Goal: Task Accomplishment & Management: Complete application form

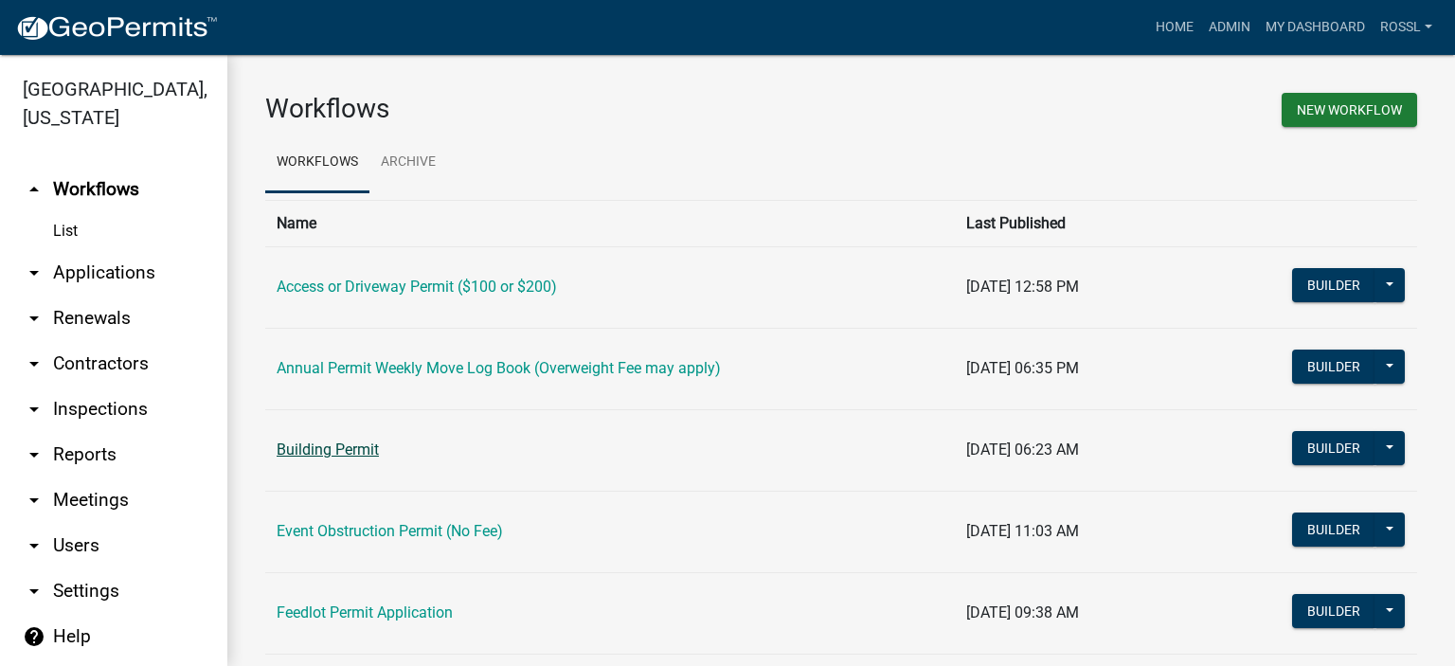
click at [360, 454] on link "Building Permit" at bounding box center [328, 449] width 102 height 18
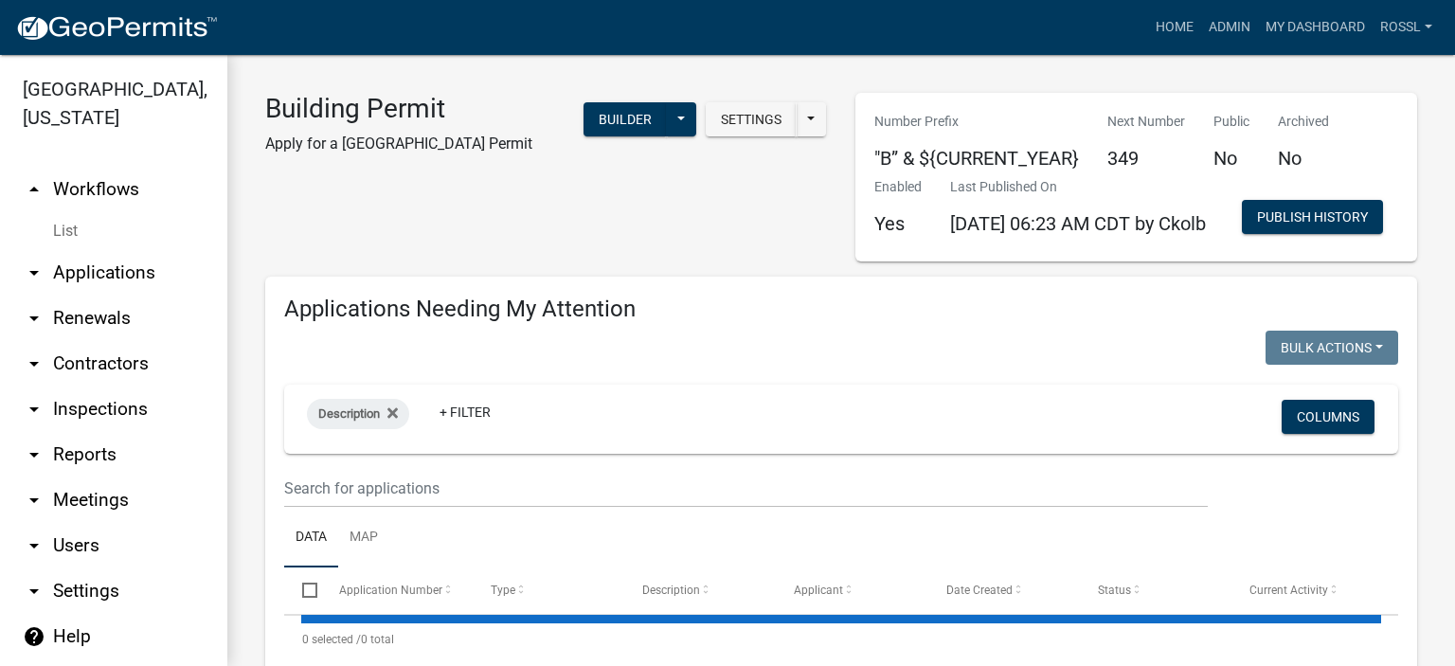
select select "2: 50"
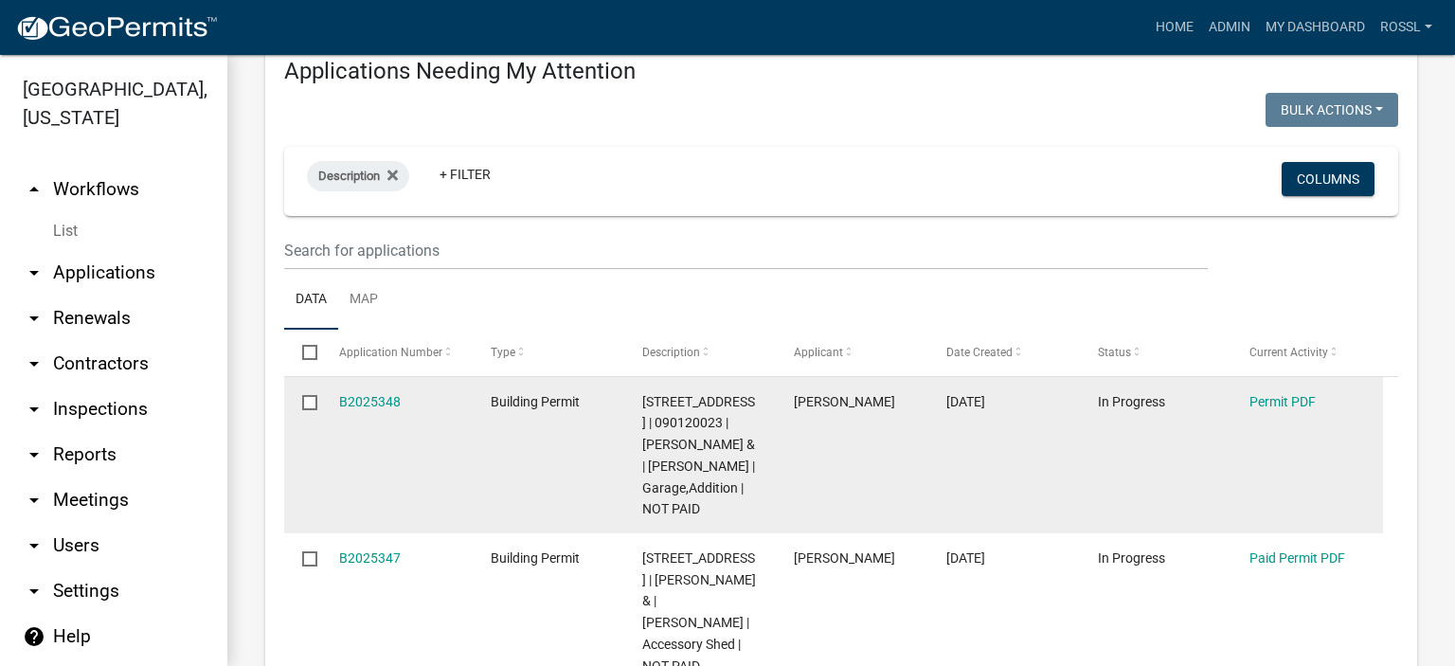
scroll to position [379, 0]
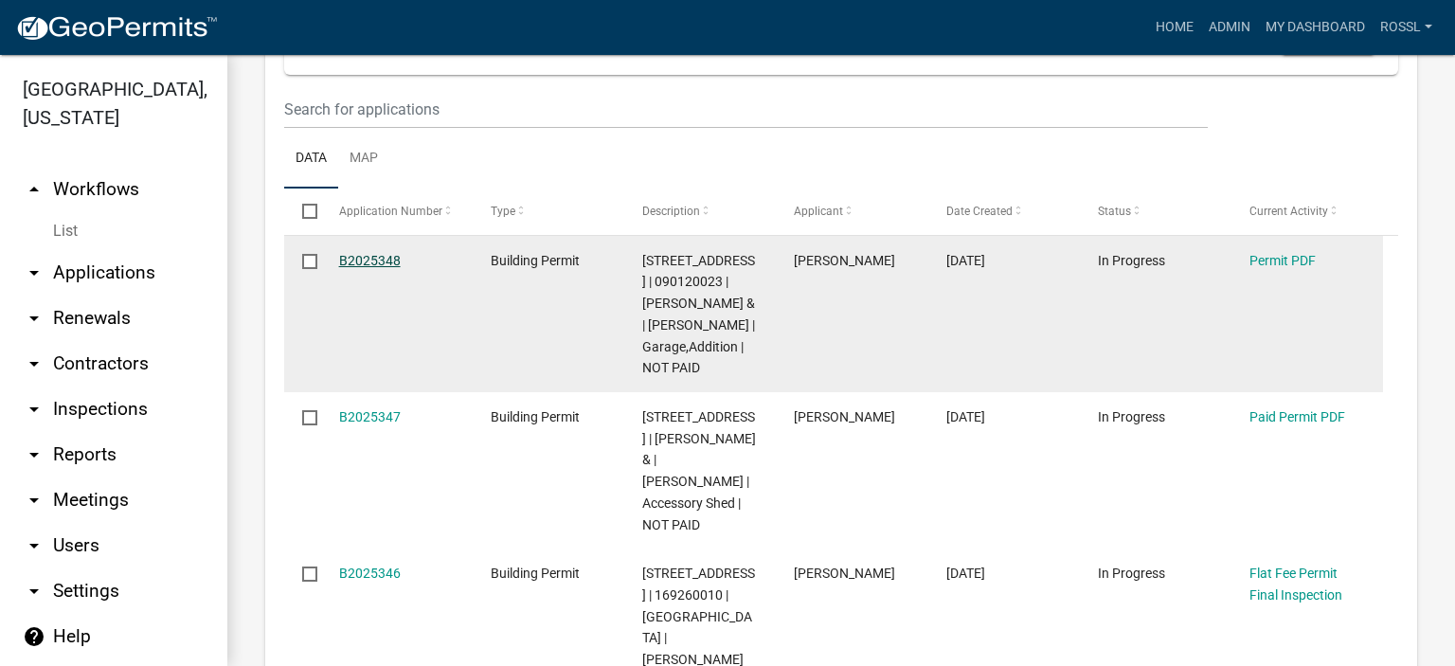
click at [361, 268] on link "B2025348" at bounding box center [370, 260] width 62 height 15
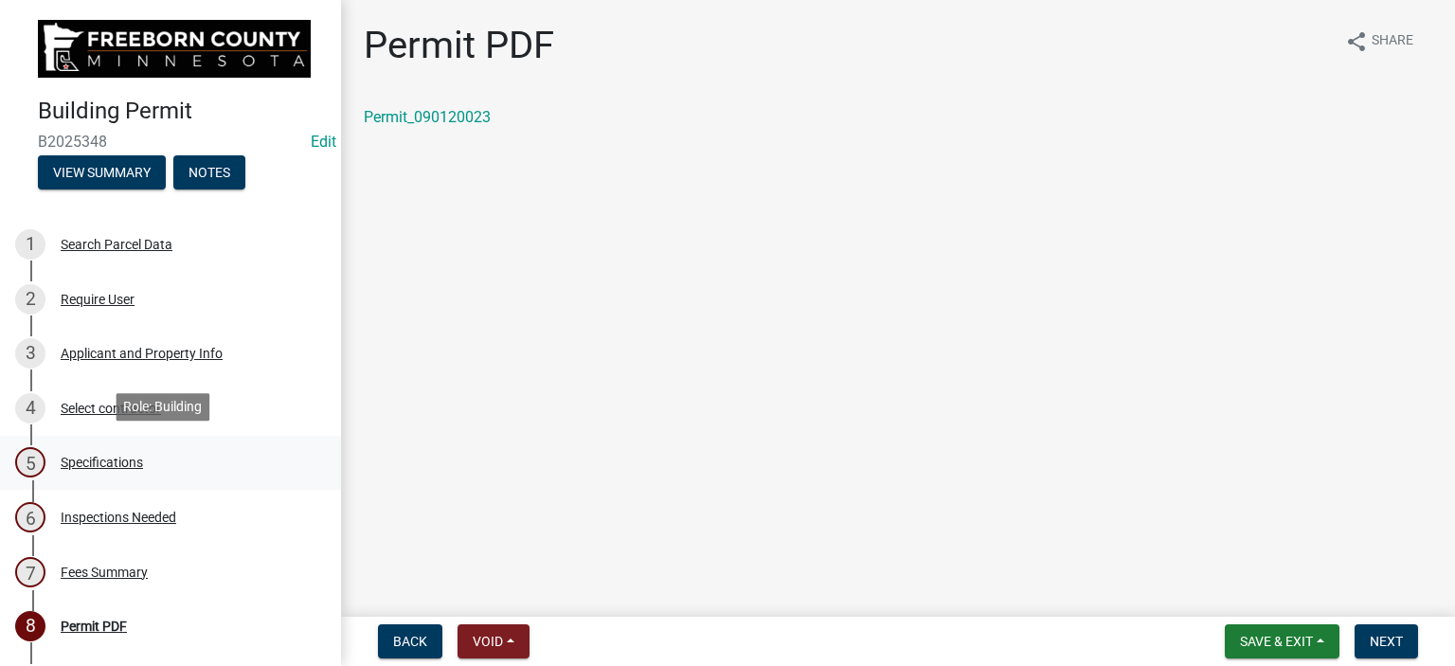
click at [56, 460] on div "5 Specifications" at bounding box center [162, 462] width 295 height 30
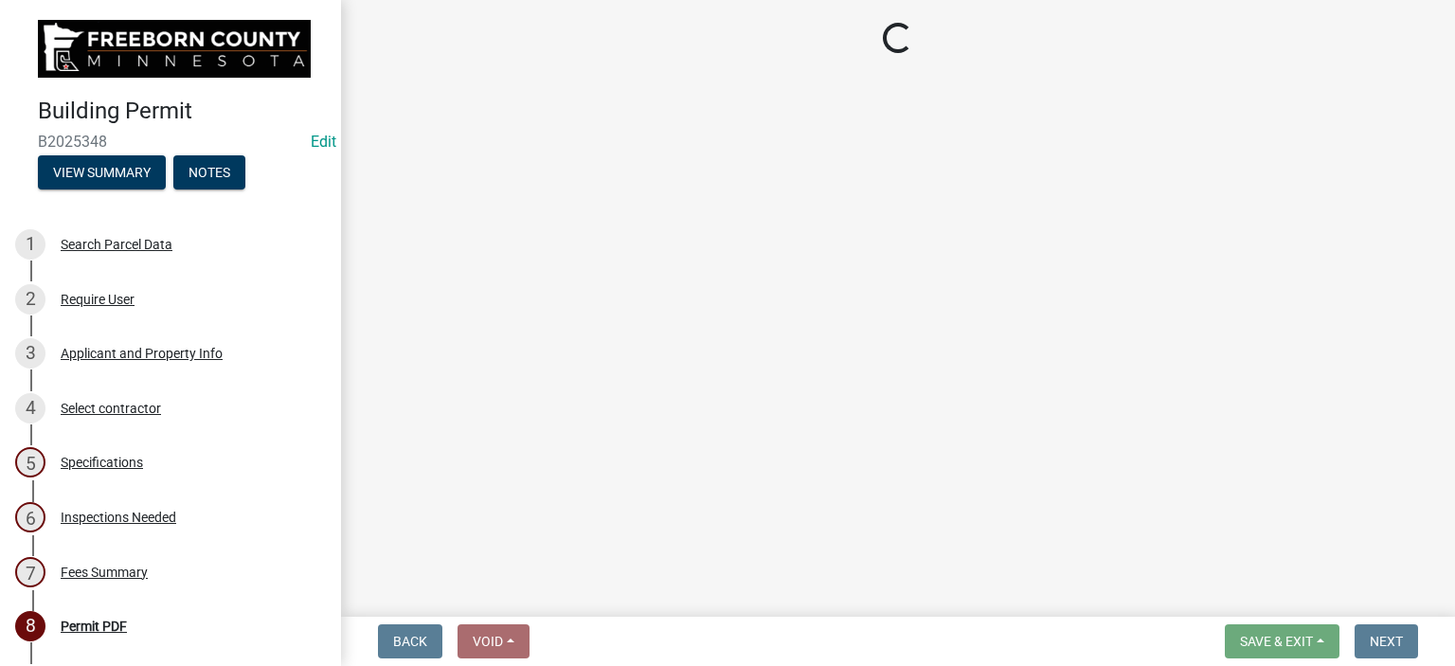
select select "cf5e982a-8fde-449d-bcd8-be8cdfb99374"
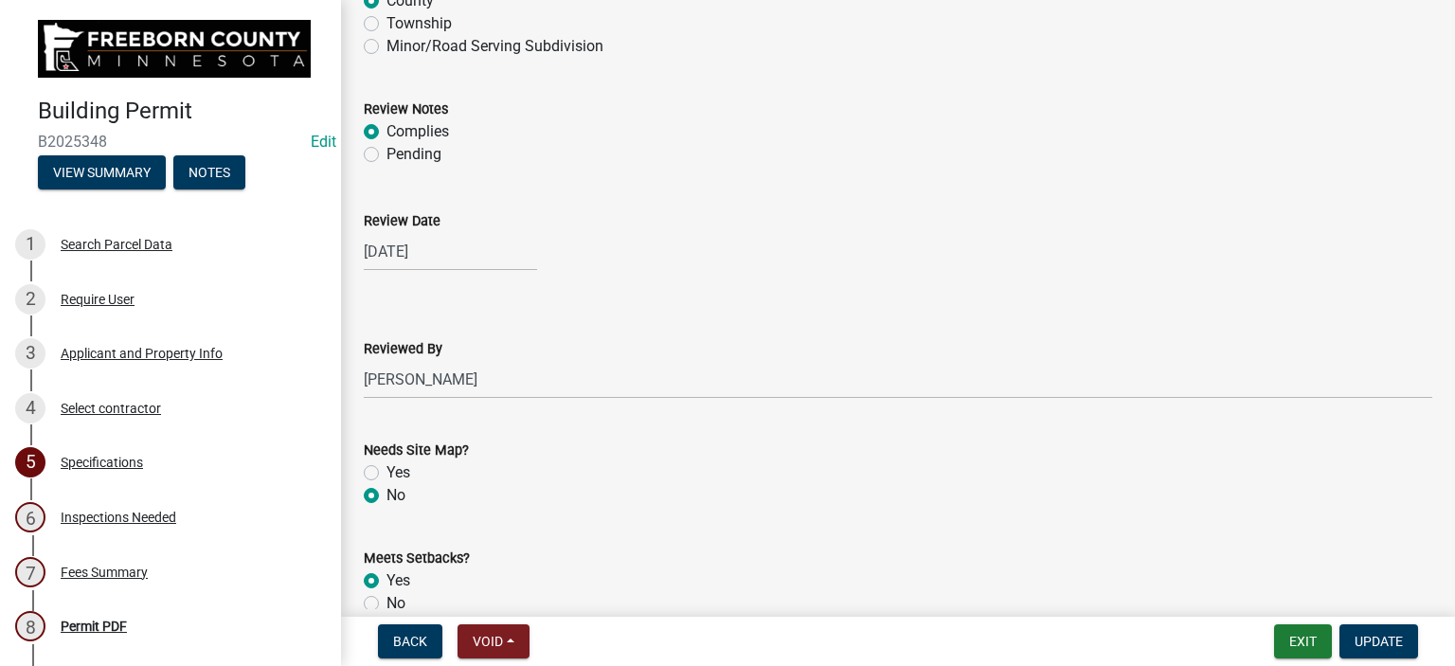
scroll to position [1989, 0]
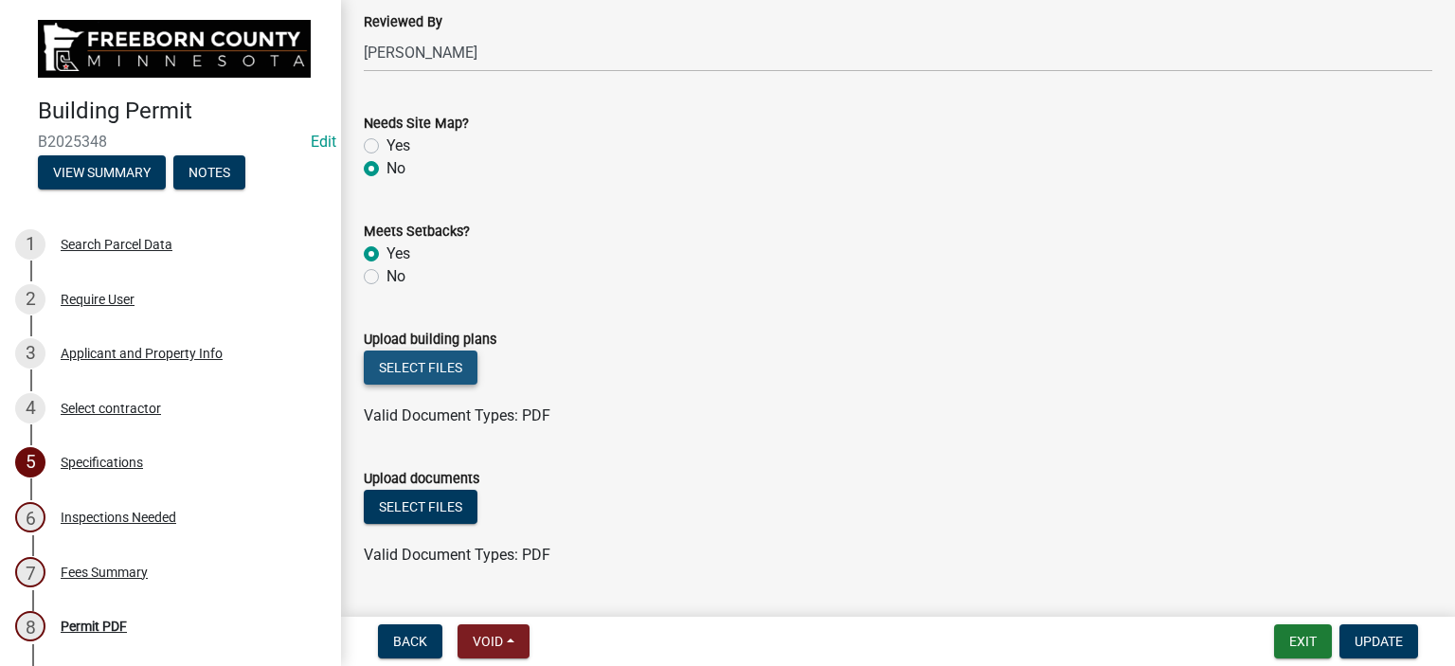
click at [459, 359] on button "Select files" at bounding box center [421, 367] width 114 height 34
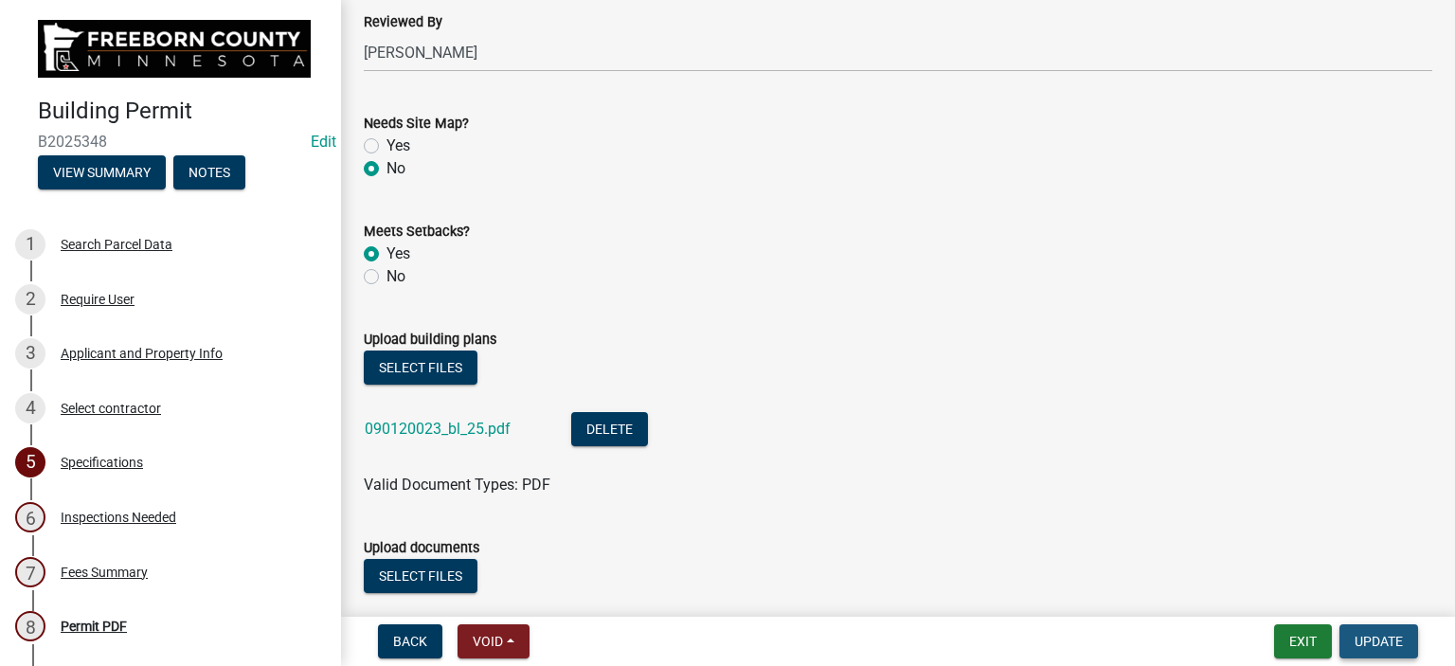
click at [1367, 647] on span "Update" at bounding box center [1378, 641] width 48 height 15
